Goal: Register for event/course

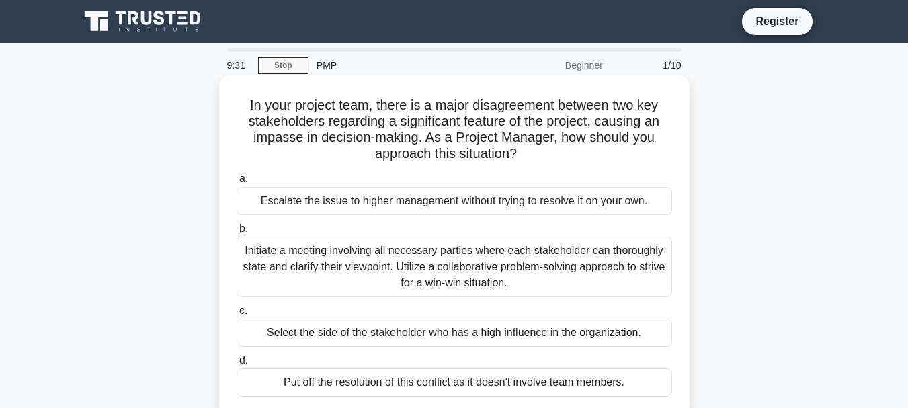
click at [327, 249] on div "Initiate a meeting involving all necessary parties where each stakeholder can t…" at bounding box center [455, 267] width 436 height 60
click at [237, 233] on input "b. Initiate a meeting involving all necessary parties where each stakeholder ca…" at bounding box center [237, 228] width 0 height 9
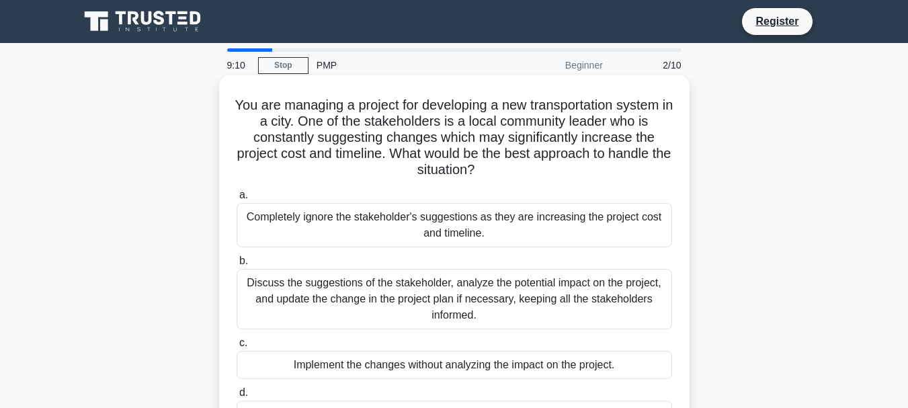
scroll to position [67, 0]
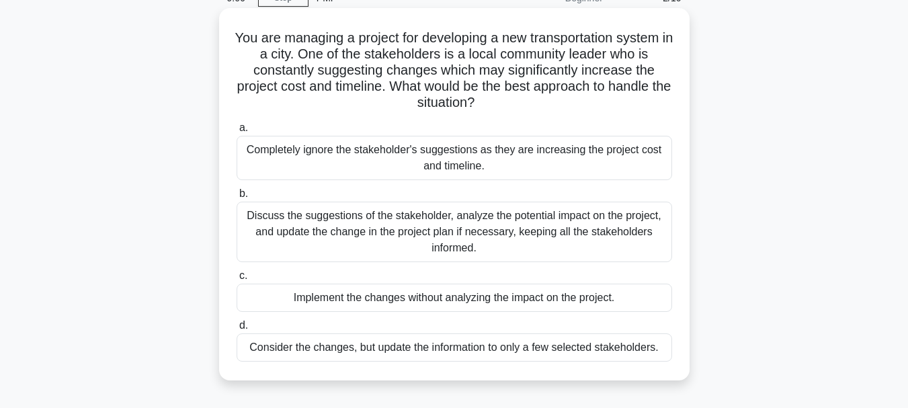
click at [374, 223] on div "Discuss the suggestions of the stakeholder, analyze the potential impact on the…" at bounding box center [455, 232] width 436 height 60
click at [237, 198] on input "b. Discuss the suggestions of the stakeholder, analyze the potential impact on …" at bounding box center [237, 194] width 0 height 9
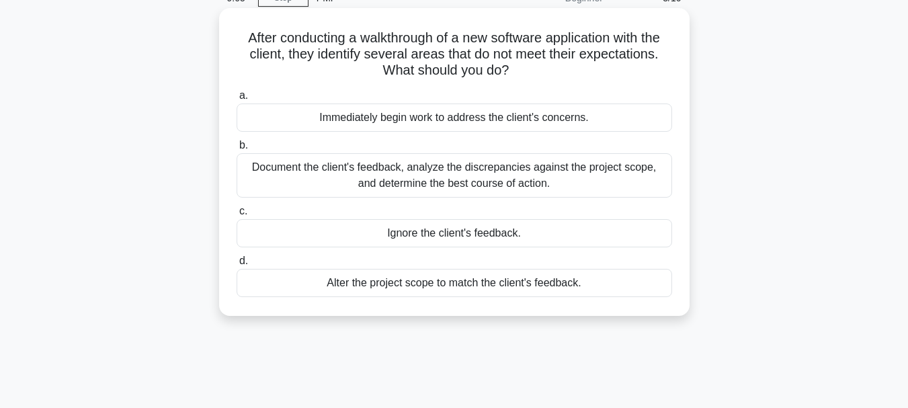
scroll to position [0, 0]
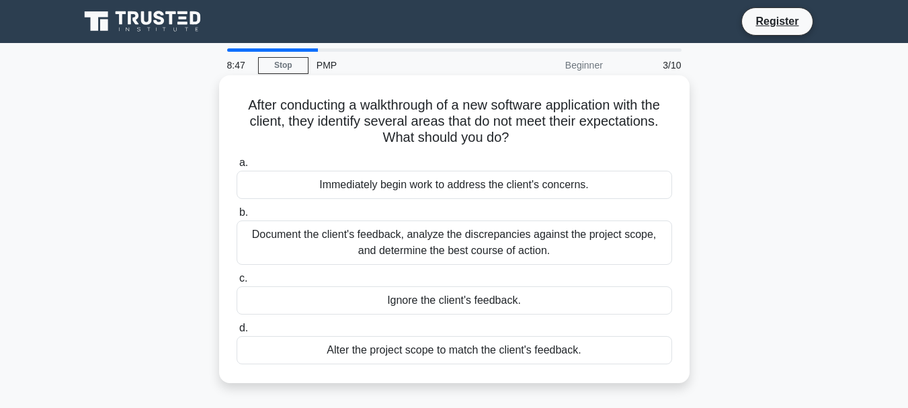
click at [378, 241] on div "Document the client's feedback, analyze the discrepancies against the project s…" at bounding box center [455, 242] width 436 height 44
click at [237, 217] on input "b. Document the client's feedback, analyze the discrepancies against the projec…" at bounding box center [237, 212] width 0 height 9
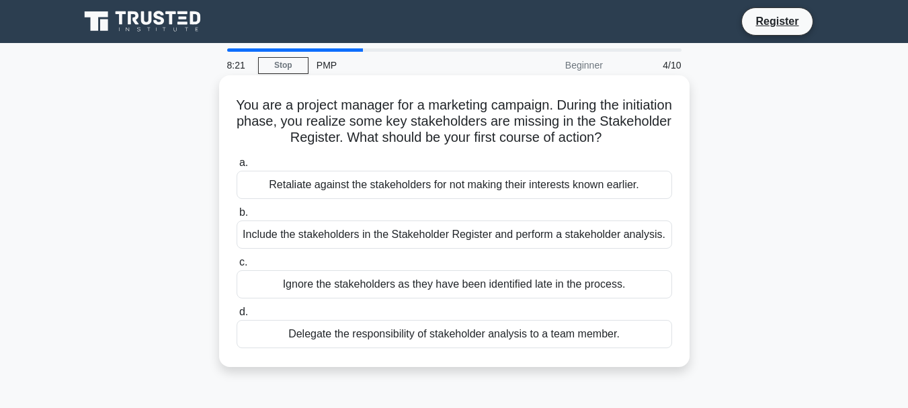
click at [358, 240] on div "Include the stakeholders in the Stakeholder Register and perform a stakeholder …" at bounding box center [455, 234] width 436 height 28
click at [237, 217] on input "b. Include the stakeholders in the Stakeholder Register and perform a stakehold…" at bounding box center [237, 212] width 0 height 9
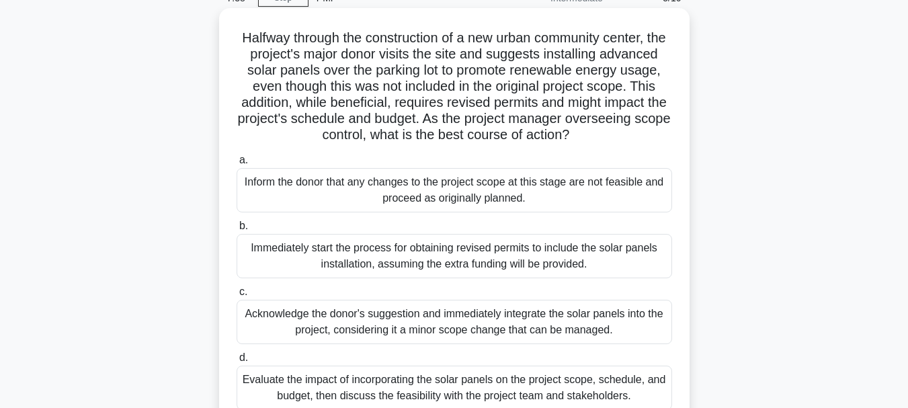
scroll to position [134, 0]
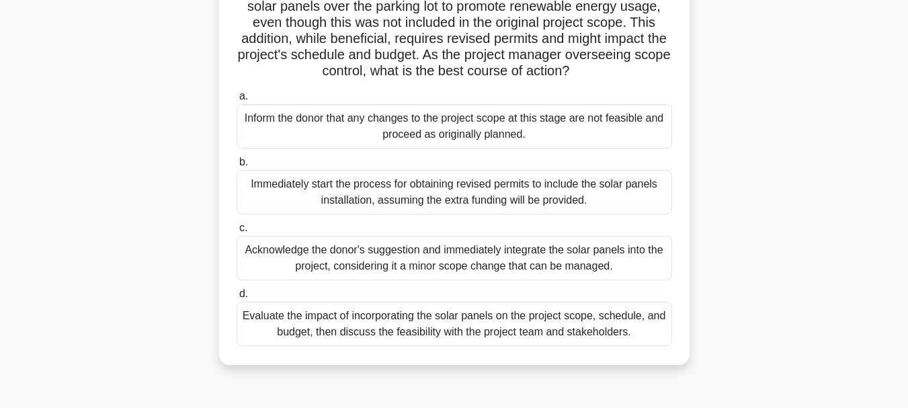
drag, startPoint x: 415, startPoint y: 329, endPoint x: 430, endPoint y: 329, distance: 15.5
click at [414, 329] on div "Evaluate the impact of incorporating the solar panels on the project scope, sch…" at bounding box center [455, 324] width 436 height 44
click at [237, 298] on input "d. Evaluate the impact of incorporating the solar panels on the project scope, …" at bounding box center [237, 294] width 0 height 9
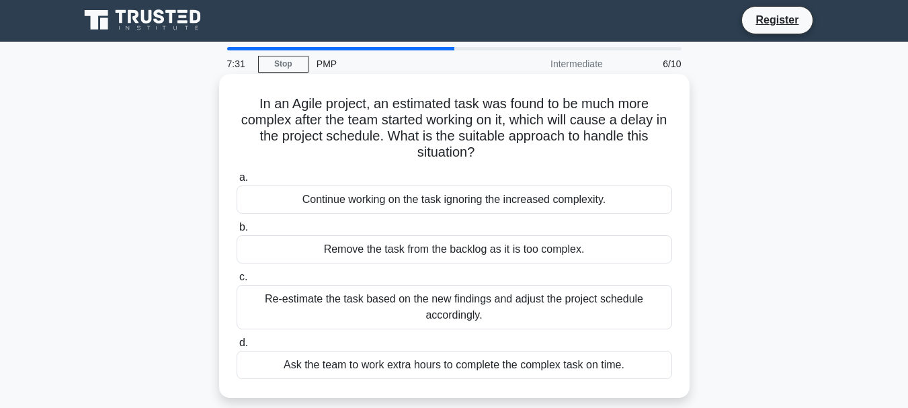
scroll to position [0, 0]
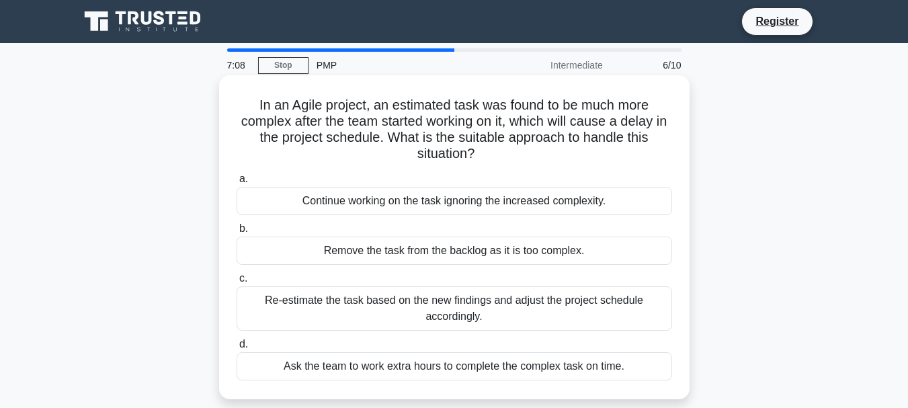
click at [443, 304] on div "Re-estimate the task based on the new findings and adjust the project schedule …" at bounding box center [455, 308] width 436 height 44
click at [237, 283] on input "c. Re-estimate the task based on the new findings and adjust the project schedu…" at bounding box center [237, 278] width 0 height 9
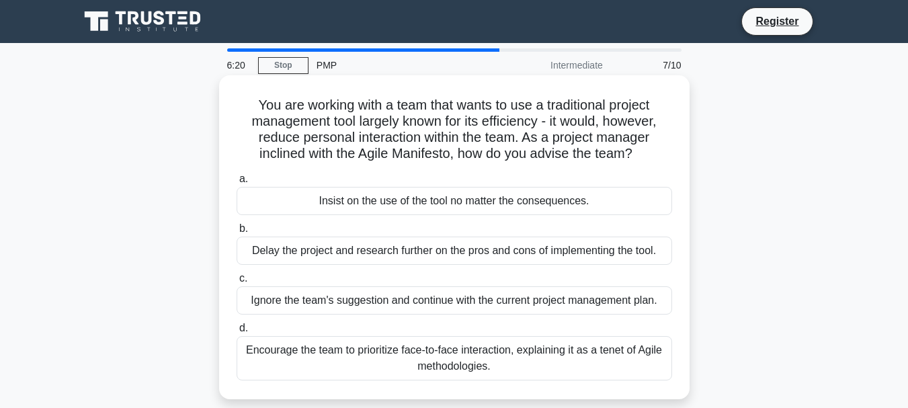
click at [466, 360] on div "Encourage the team to prioritize face-to-face interaction, explaining it as a t…" at bounding box center [455, 358] width 436 height 44
click at [237, 333] on input "d. Encourage the team to prioritize face-to-face interaction, explaining it as …" at bounding box center [237, 328] width 0 height 9
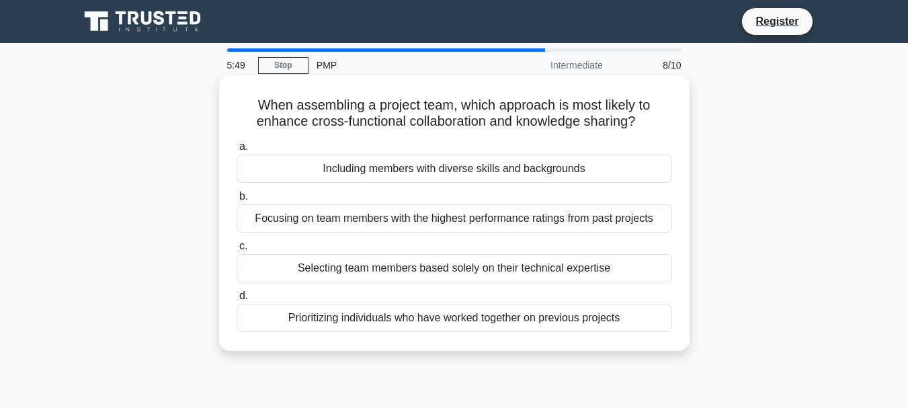
click at [454, 166] on div "Including members with diverse skills and backgrounds" at bounding box center [455, 169] width 436 height 28
click at [237, 151] on input "a. Including members with diverse skills and backgrounds" at bounding box center [237, 146] width 0 height 9
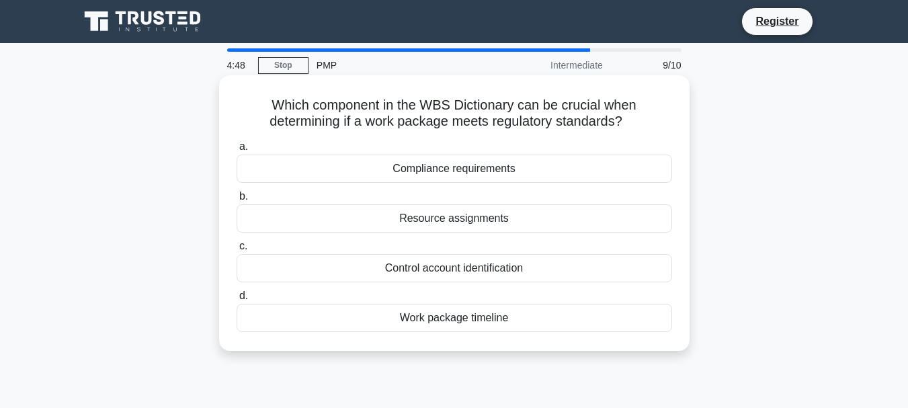
click at [464, 162] on div "Compliance requirements" at bounding box center [455, 169] width 436 height 28
click at [237, 151] on input "a. Compliance requirements" at bounding box center [237, 146] width 0 height 9
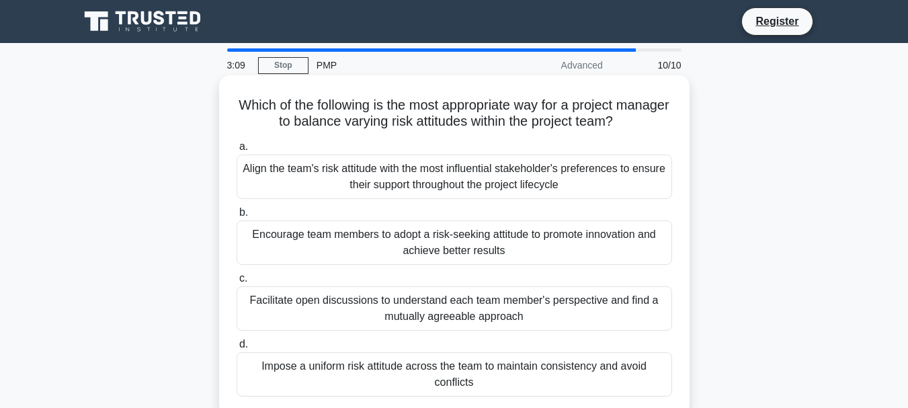
click at [471, 251] on div "Encourage team members to adopt a risk-seeking attitude to promote innovation a…" at bounding box center [455, 242] width 436 height 44
click at [237, 217] on input "b. Encourage team members to adopt a risk-seeking attitude to promote innovatio…" at bounding box center [237, 212] width 0 height 9
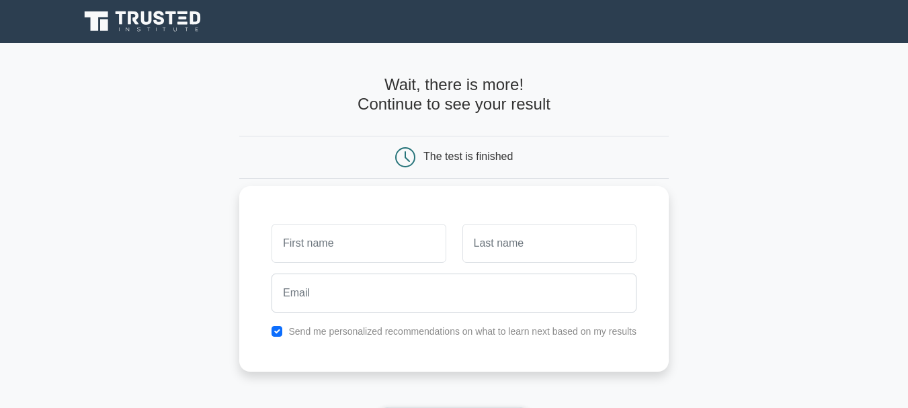
click at [350, 255] on input "text" at bounding box center [359, 243] width 174 height 39
type input "nalini"
click at [494, 245] on input "text" at bounding box center [549, 243] width 174 height 39
type input "naiknimbalkar"
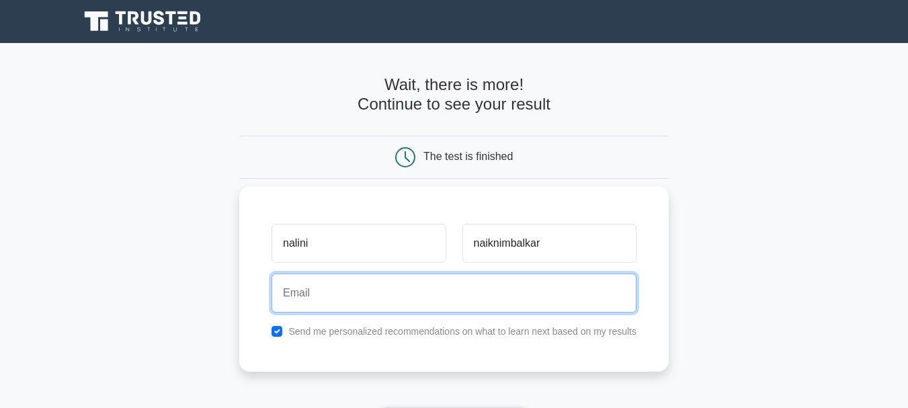
click at [388, 305] on input "email" at bounding box center [454, 293] width 365 height 39
type input "nnaiknimbalkar@gmail.com"
drag, startPoint x: 419, startPoint y: 291, endPoint x: 278, endPoint y: 289, distance: 141.2
click at [278, 289] on input "nnaiknimbalkar@gmail.com" at bounding box center [454, 293] width 365 height 39
click at [324, 295] on input "email" at bounding box center [454, 293] width 365 height 39
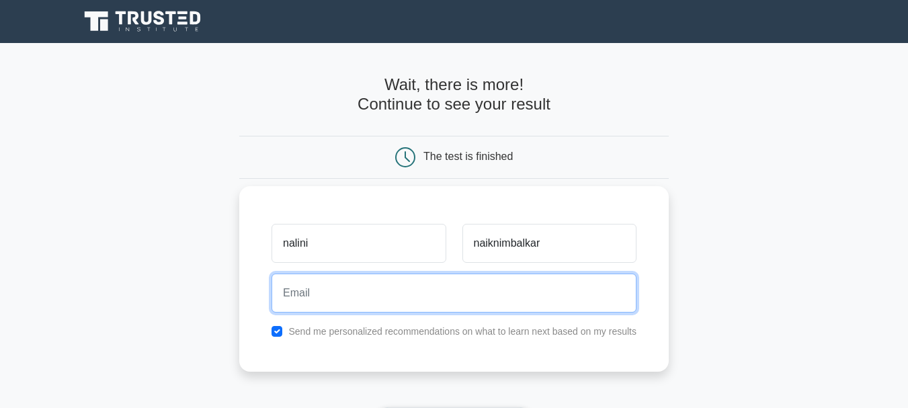
type input "[EMAIL_ADDRESS][DOMAIN_NAME]"
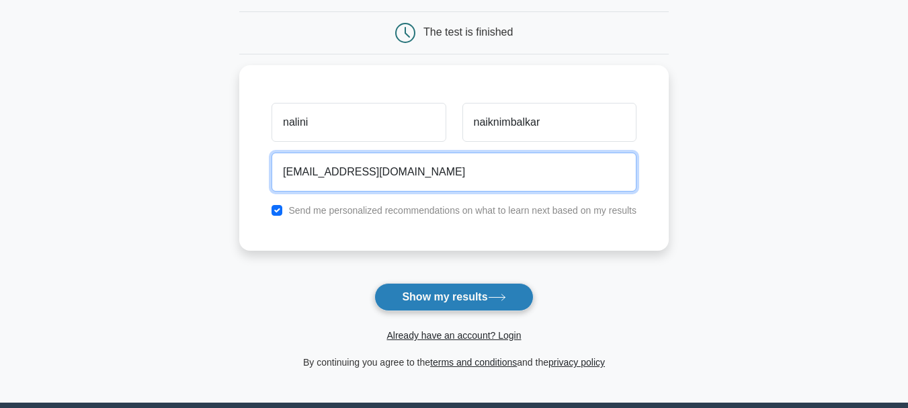
scroll to position [134, 0]
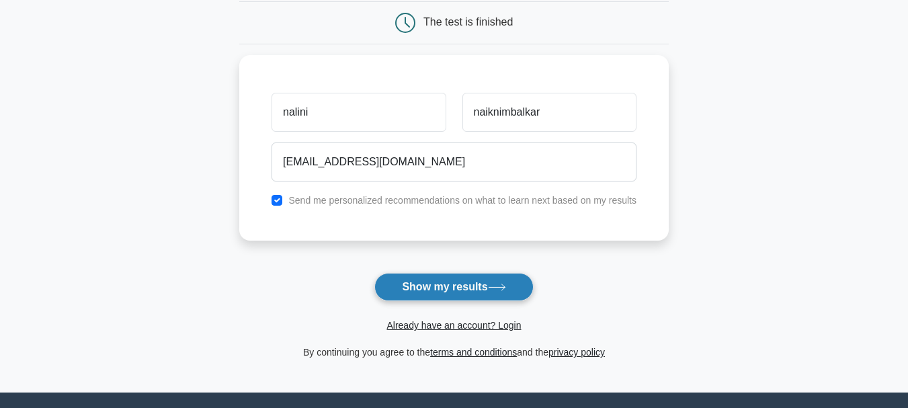
click at [420, 289] on button "Show my results" at bounding box center [453, 287] width 159 height 28
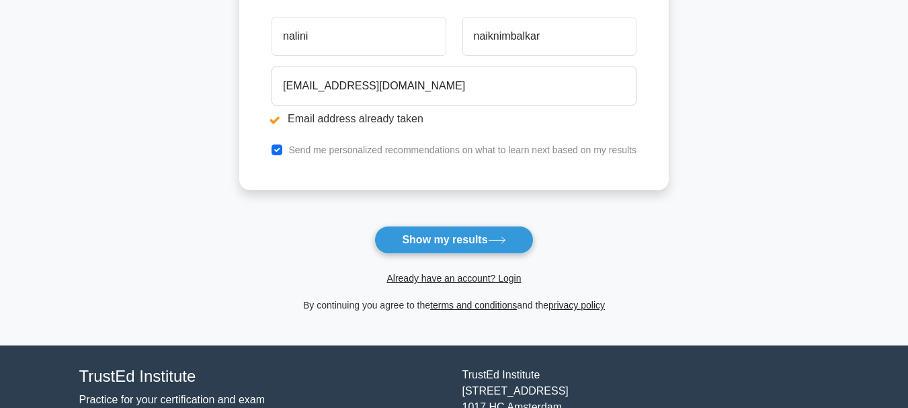
scroll to position [269, 0]
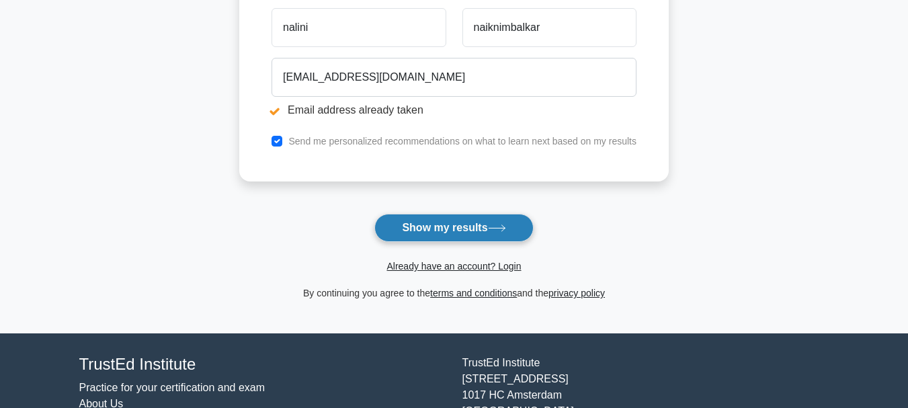
click at [446, 231] on button "Show my results" at bounding box center [453, 228] width 159 height 28
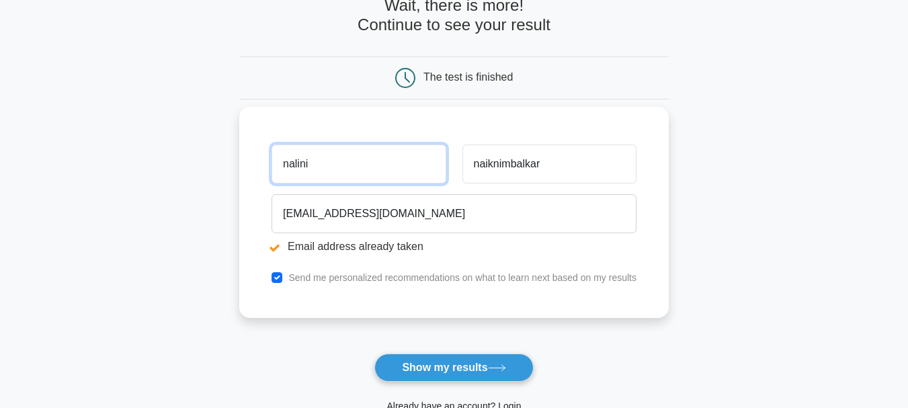
scroll to position [134, 0]
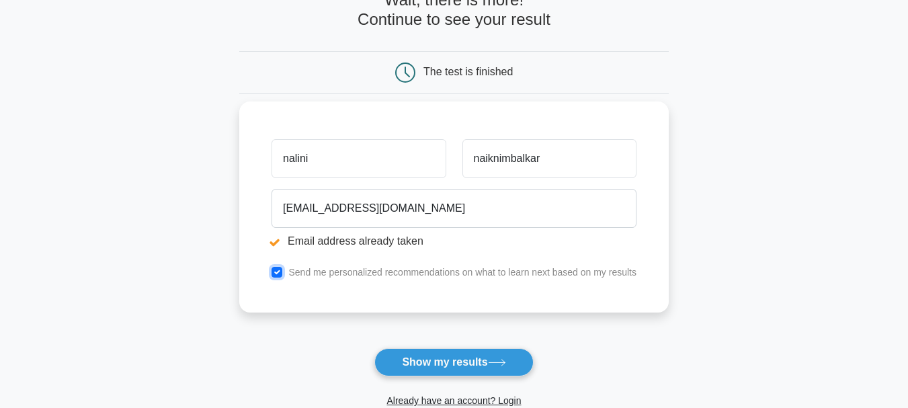
click at [278, 272] on input "checkbox" at bounding box center [277, 272] width 11 height 11
checkbox input "false"
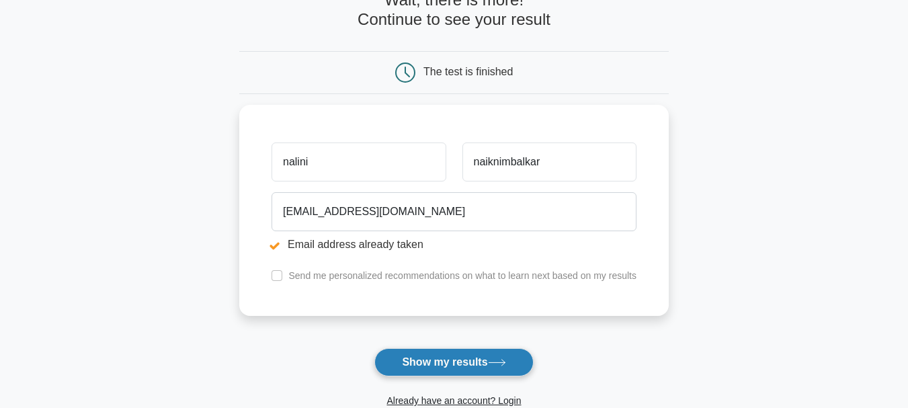
click at [408, 356] on button "Show my results" at bounding box center [453, 362] width 159 height 28
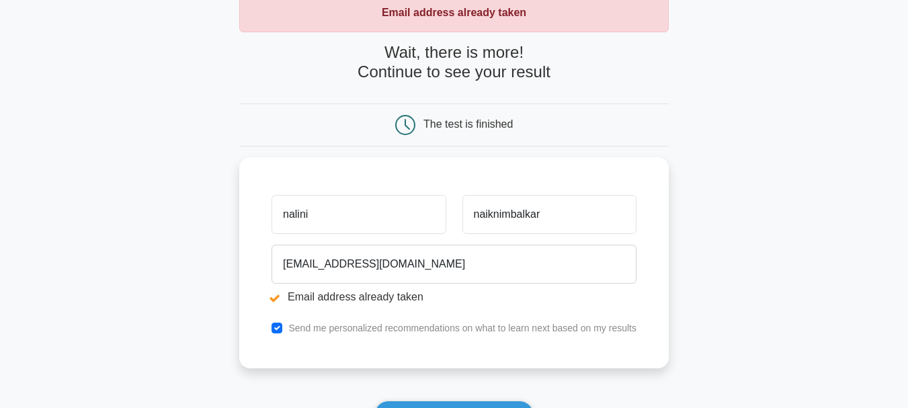
scroll to position [269, 0]
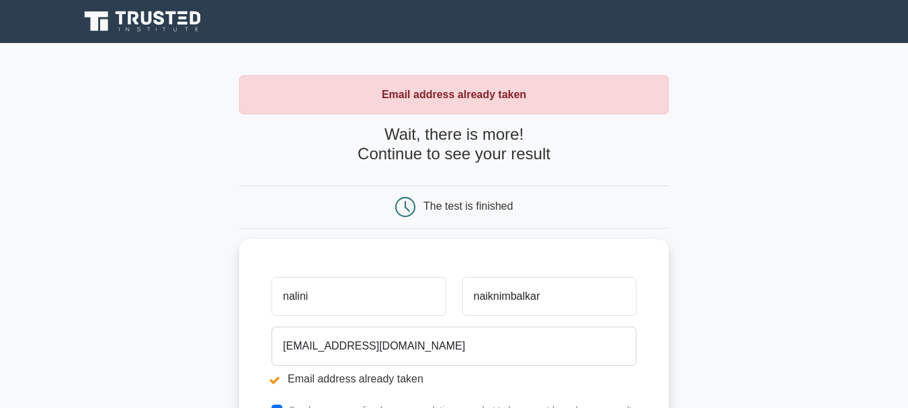
drag, startPoint x: 400, startPoint y: 148, endPoint x: 388, endPoint y: 143, distance: 12.4
click at [401, 147] on h4 "Wait, there is more! Continue to see your result" at bounding box center [453, 144] width 429 height 39
click at [487, 208] on div "The test is finished" at bounding box center [467, 205] width 89 height 11
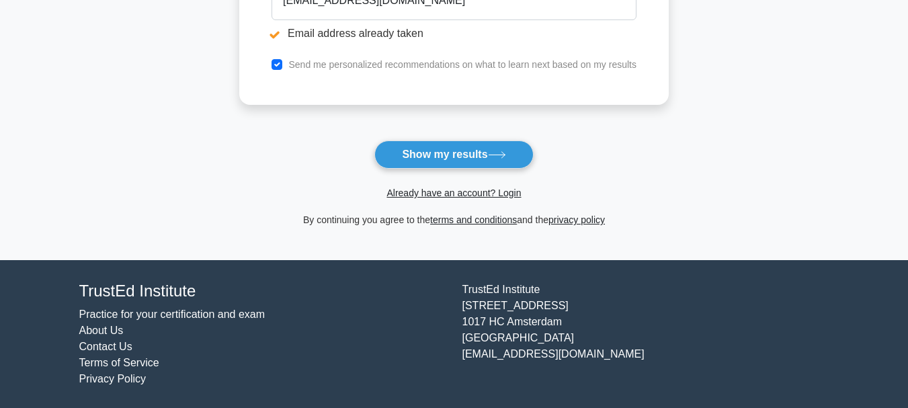
scroll to position [343, 0]
